Goal: Task Accomplishment & Management: Use online tool/utility

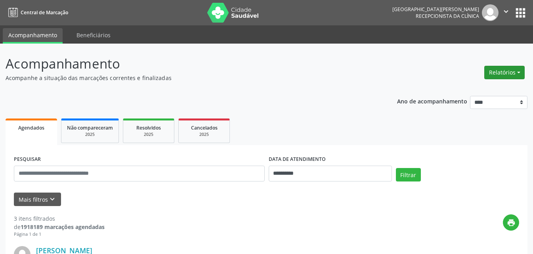
click at [503, 73] on button "Relatórios" at bounding box center [504, 72] width 40 height 13
click at [461, 90] on link "Agendamentos" at bounding box center [482, 89] width 85 height 11
select select "*"
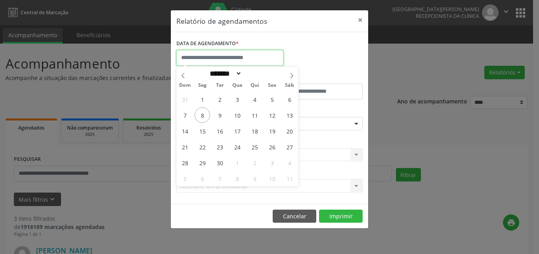
click at [205, 55] on input "text" at bounding box center [229, 58] width 107 height 16
click at [203, 115] on span "8" at bounding box center [201, 114] width 15 height 15
type input "**********"
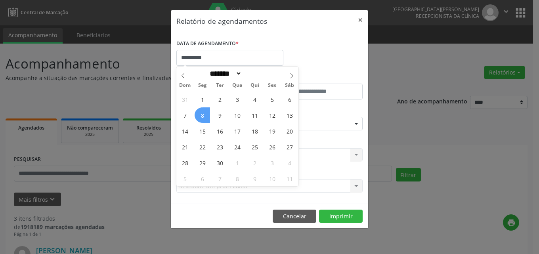
click at [203, 115] on span "8" at bounding box center [201, 114] width 15 height 15
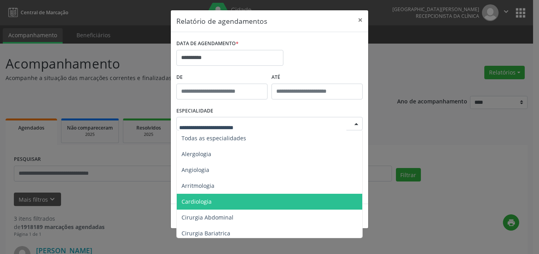
click at [191, 201] on span "Cardiologia" at bounding box center [196, 202] width 30 height 8
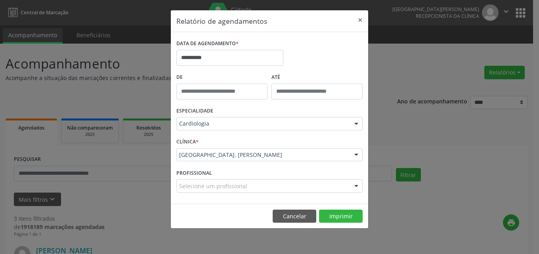
click at [203, 149] on div "[GEOGRAPHIC_DATA]. [PERSON_NAME]" at bounding box center [269, 154] width 186 height 13
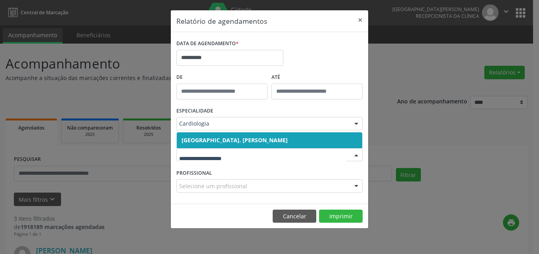
click at [206, 141] on span "[GEOGRAPHIC_DATA]. [PERSON_NAME]" at bounding box center [234, 140] width 106 height 8
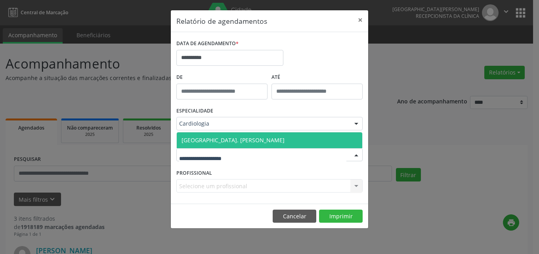
click at [195, 160] on div at bounding box center [269, 154] width 186 height 13
click at [207, 139] on span "[GEOGRAPHIC_DATA]. [PERSON_NAME]" at bounding box center [232, 140] width 103 height 8
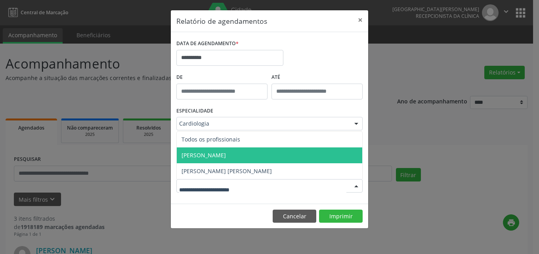
click at [200, 156] on span "[PERSON_NAME]" at bounding box center [203, 155] width 44 height 8
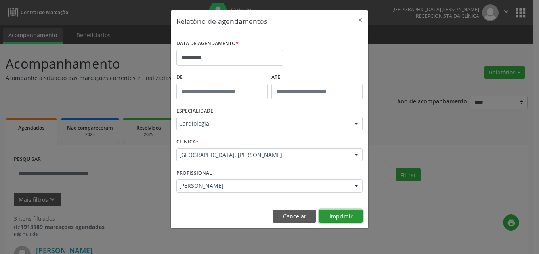
click at [340, 215] on button "Imprimir" at bounding box center [341, 215] width 44 height 13
